Goal: Find specific page/section: Find specific page/section

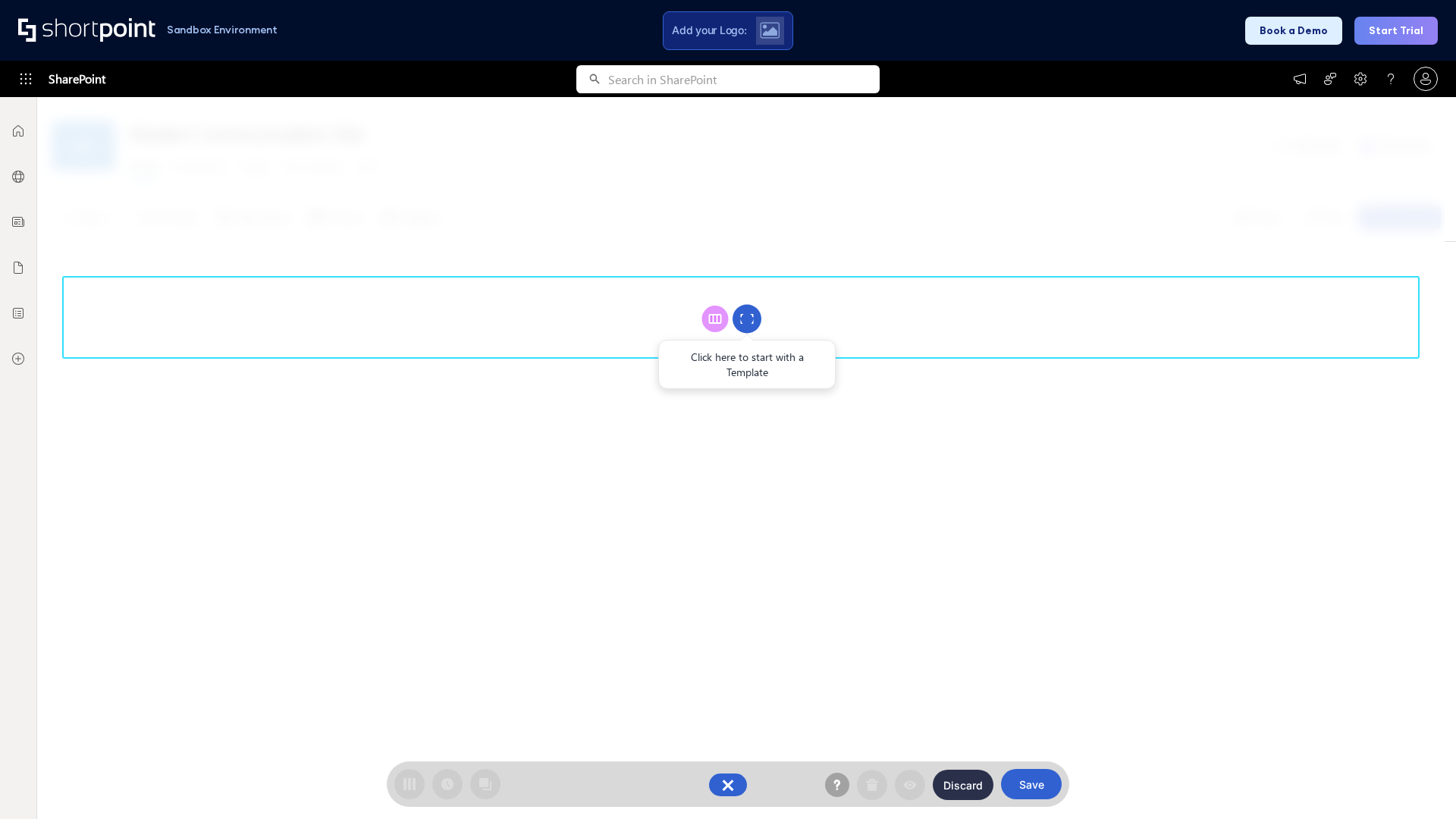
click at [747, 319] on circle at bounding box center [747, 319] width 29 height 29
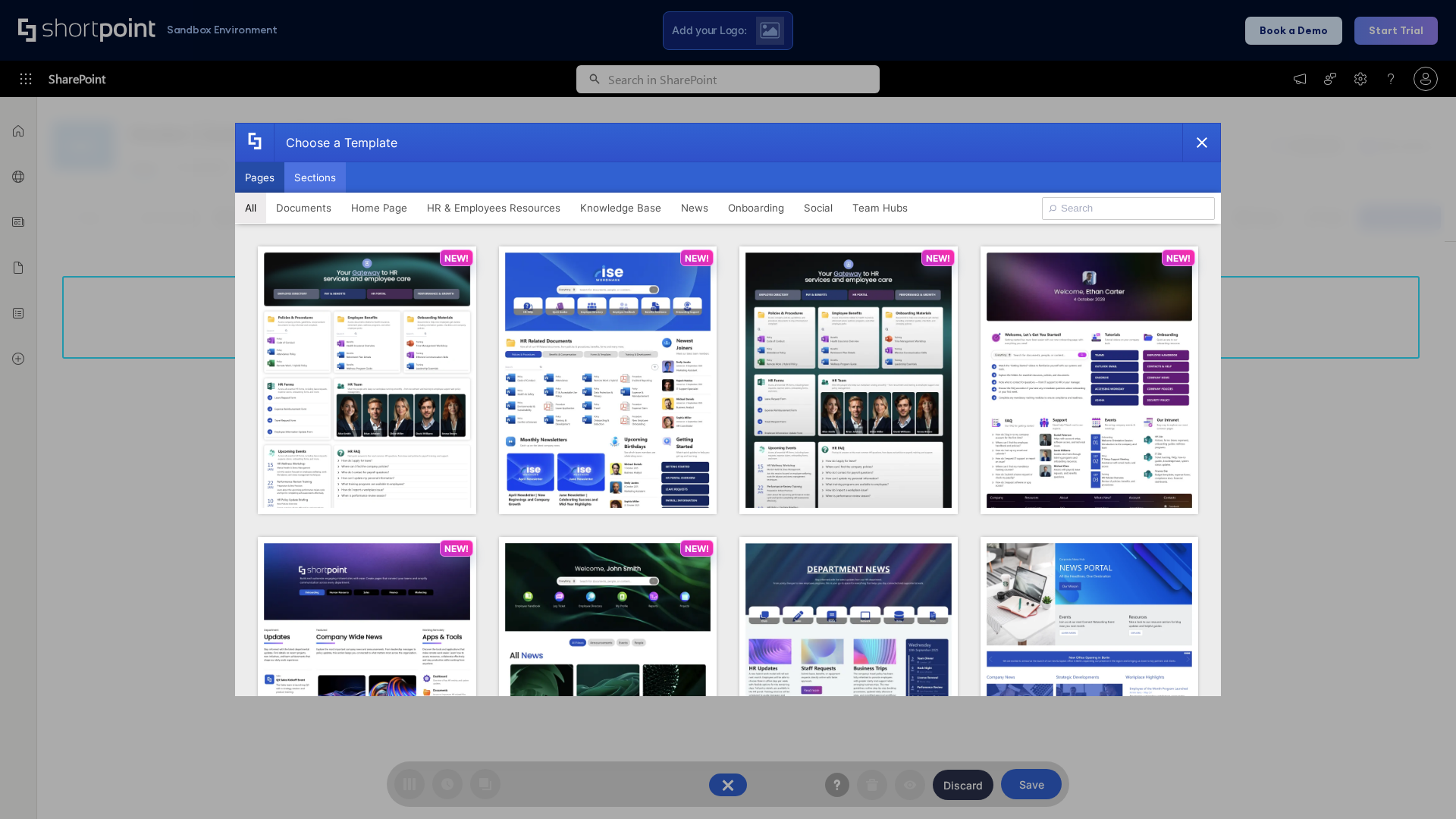
click at [315, 178] on button "Sections" at bounding box center [315, 177] width 61 height 31
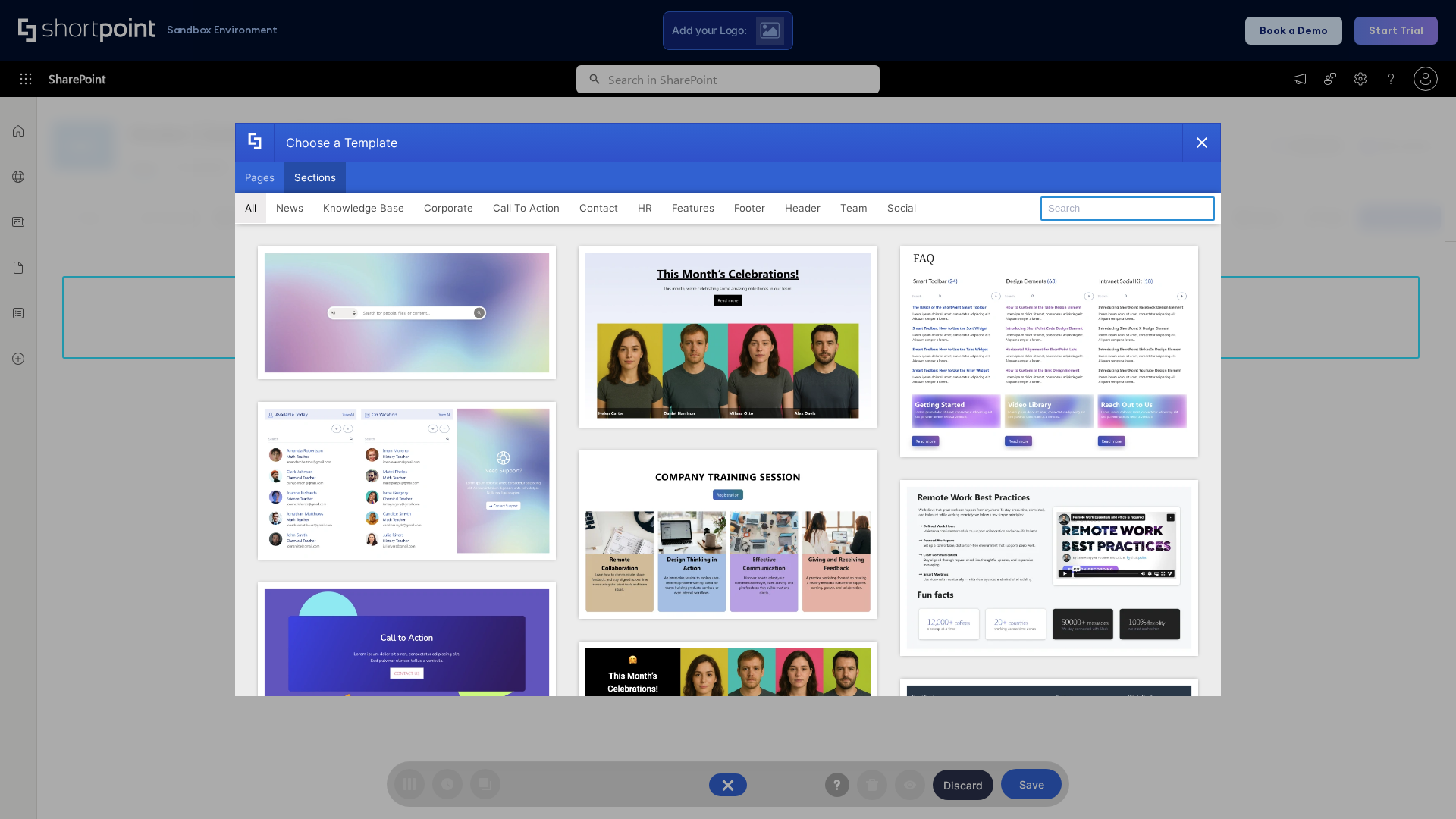
type input "Teammate 2"
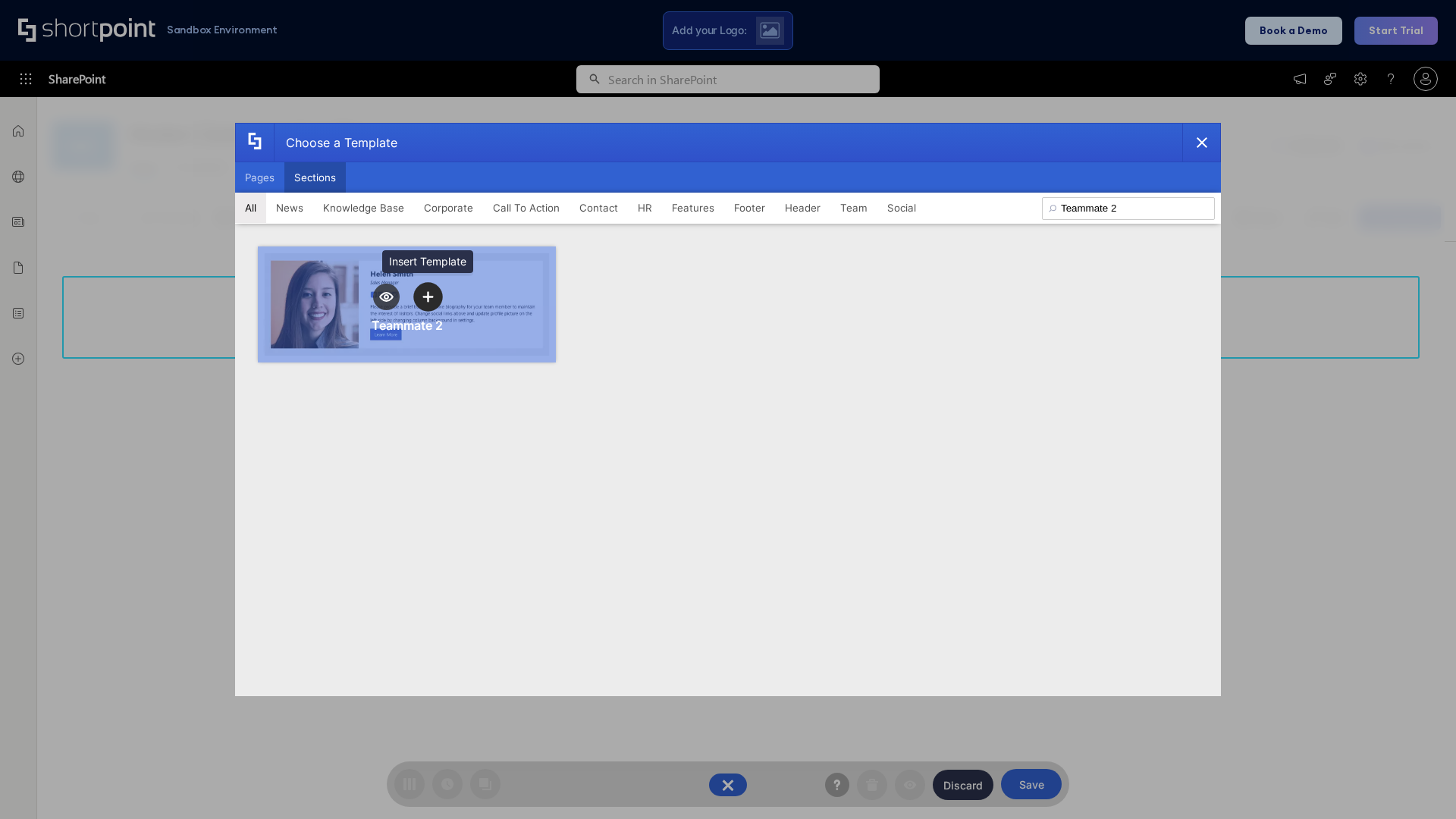
click at [428, 297] on icon "template selector" at bounding box center [428, 297] width 11 height 11
